Goal: Task Accomplishment & Management: Manage account settings

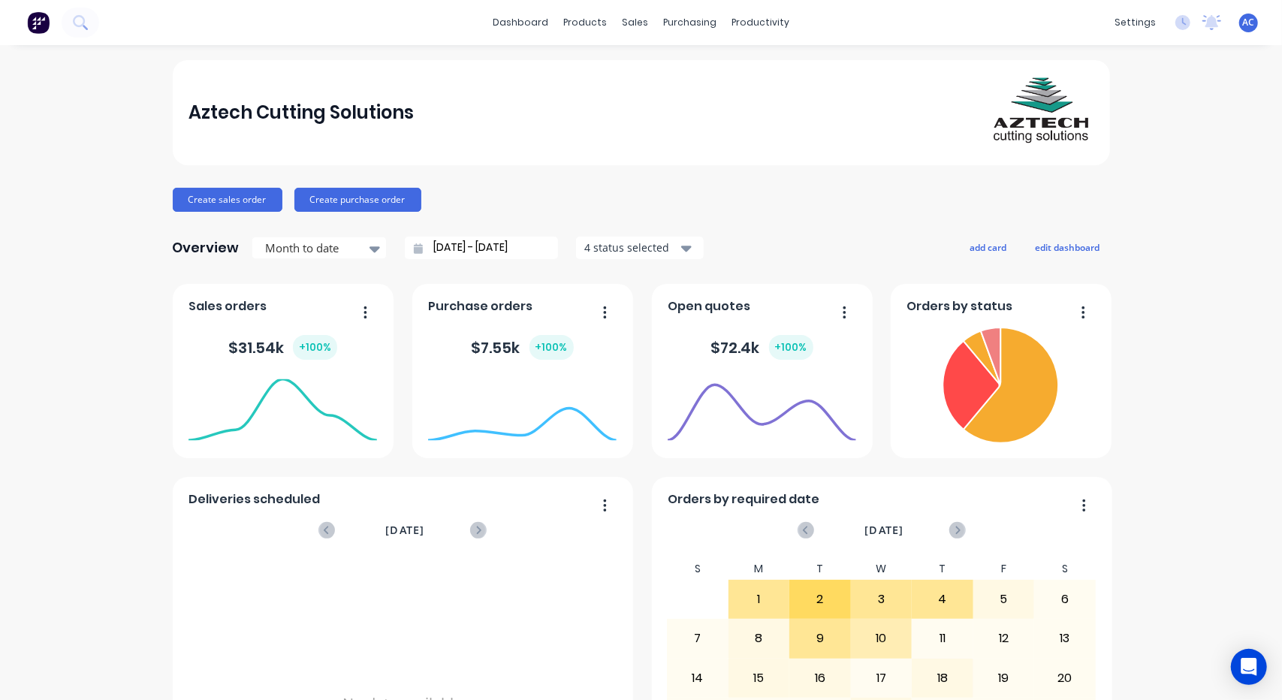
click at [730, 346] on div "$ 72.4k + 100 %" at bounding box center [762, 347] width 102 height 25
click at [653, 65] on link "Sales Orders" at bounding box center [709, 71] width 199 height 30
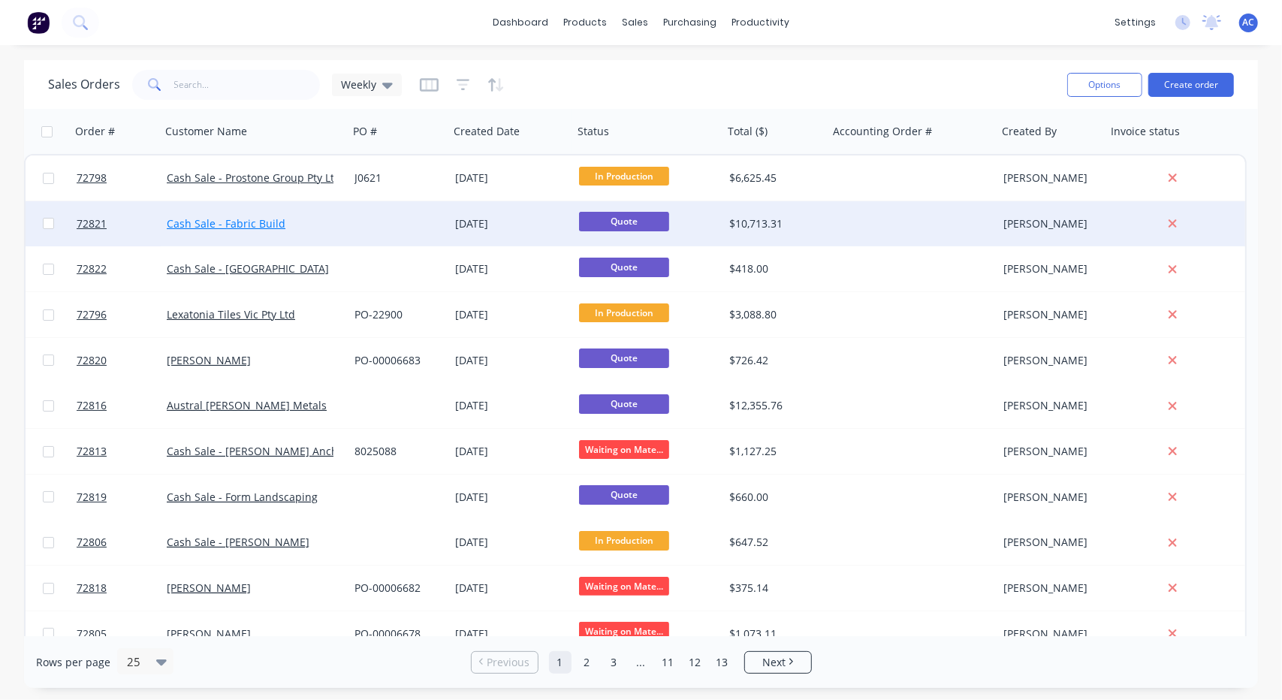
click at [228, 223] on link "Cash Sale - Fabric Build" at bounding box center [226, 223] width 119 height 14
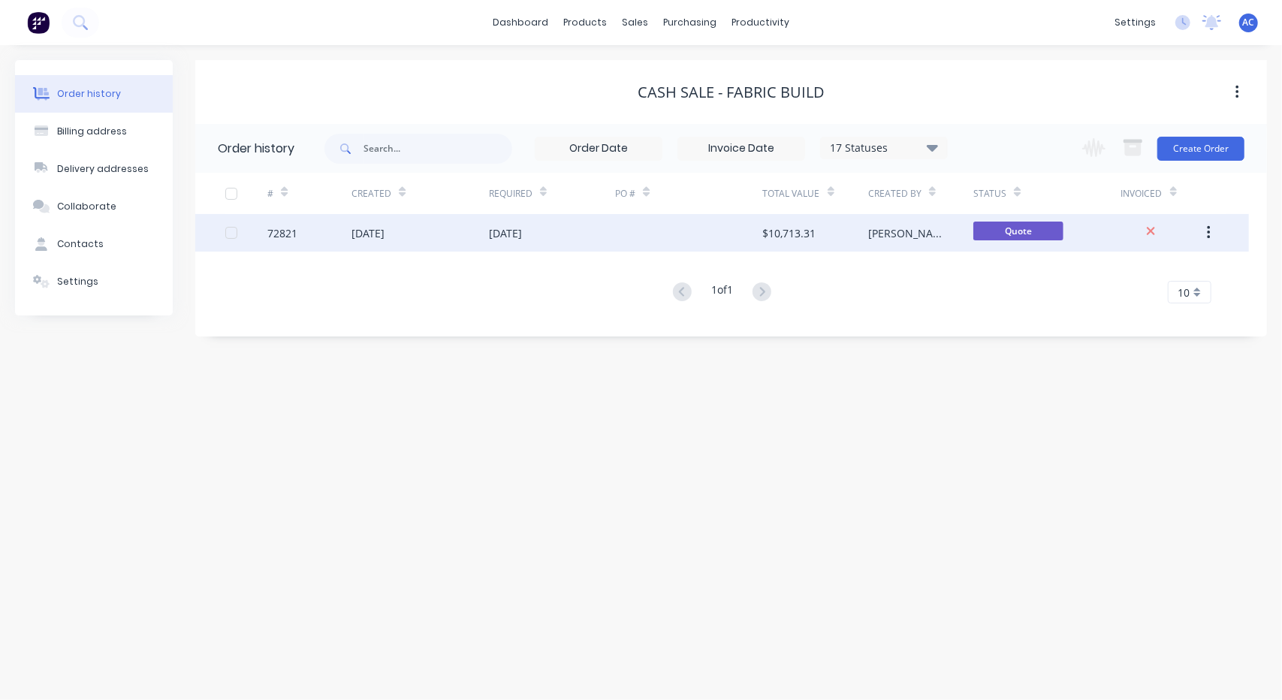
click at [497, 234] on div "10 Sep 2025" at bounding box center [505, 233] width 33 height 16
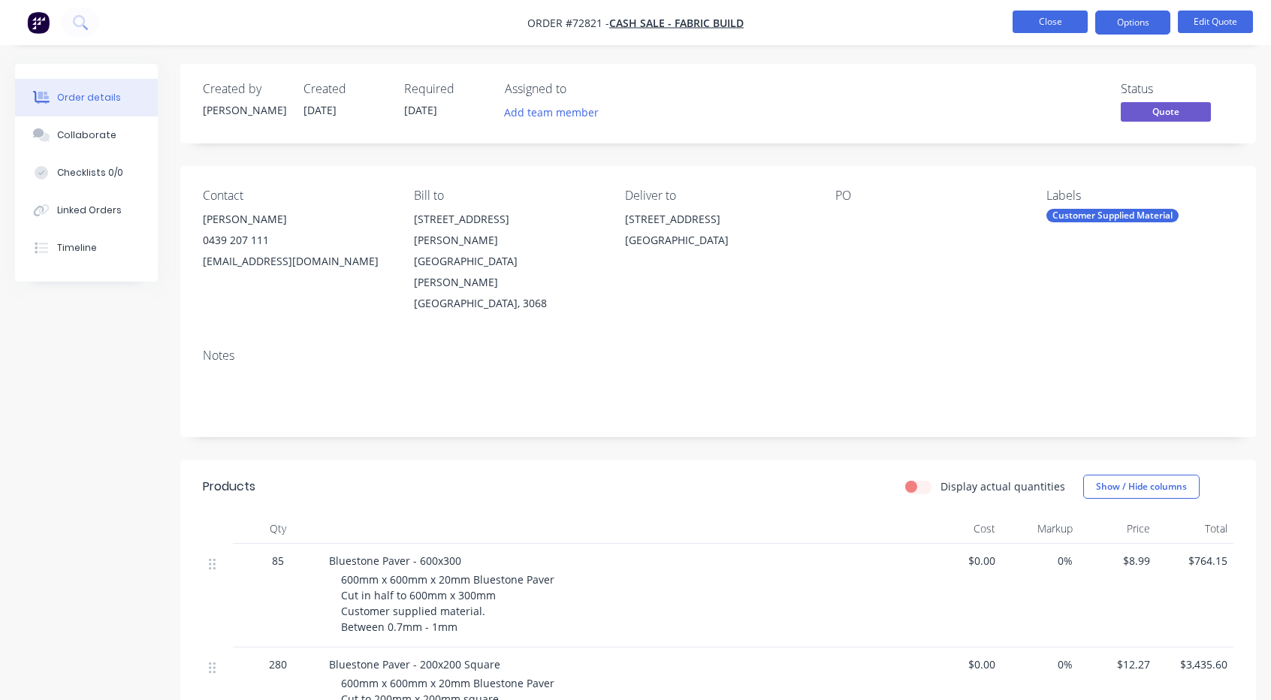
click at [1039, 27] on button "Close" at bounding box center [1050, 22] width 75 height 23
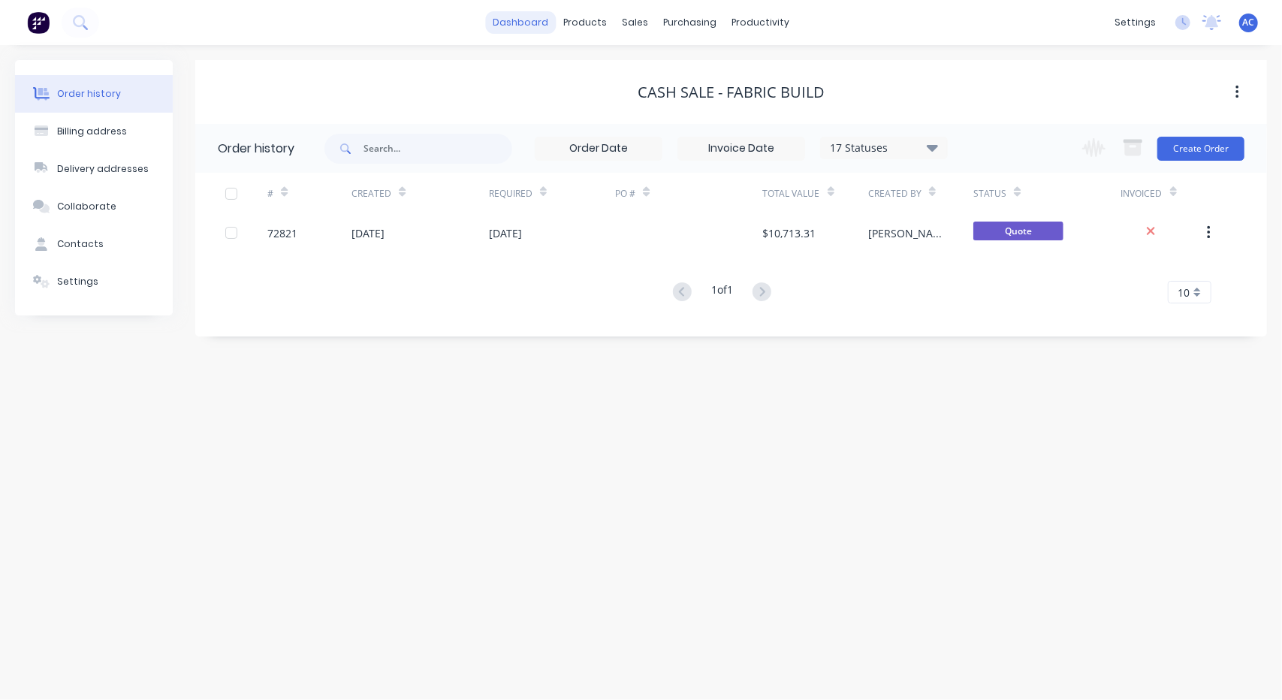
click at [528, 17] on link "dashboard" at bounding box center [520, 22] width 71 height 23
